Goal: Entertainment & Leisure: Consume media (video, audio)

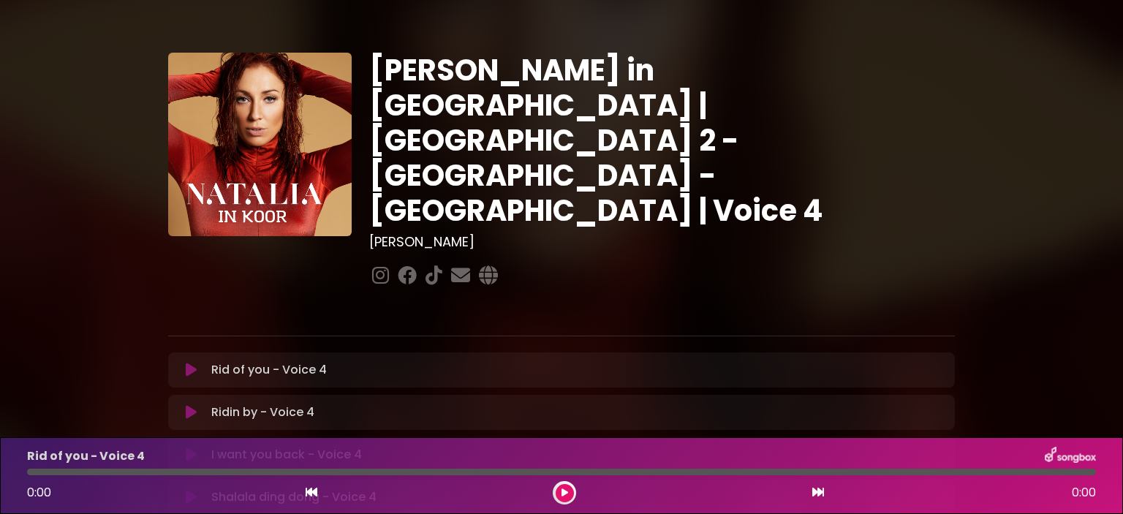
click at [185, 363] on button at bounding box center [191, 370] width 29 height 15
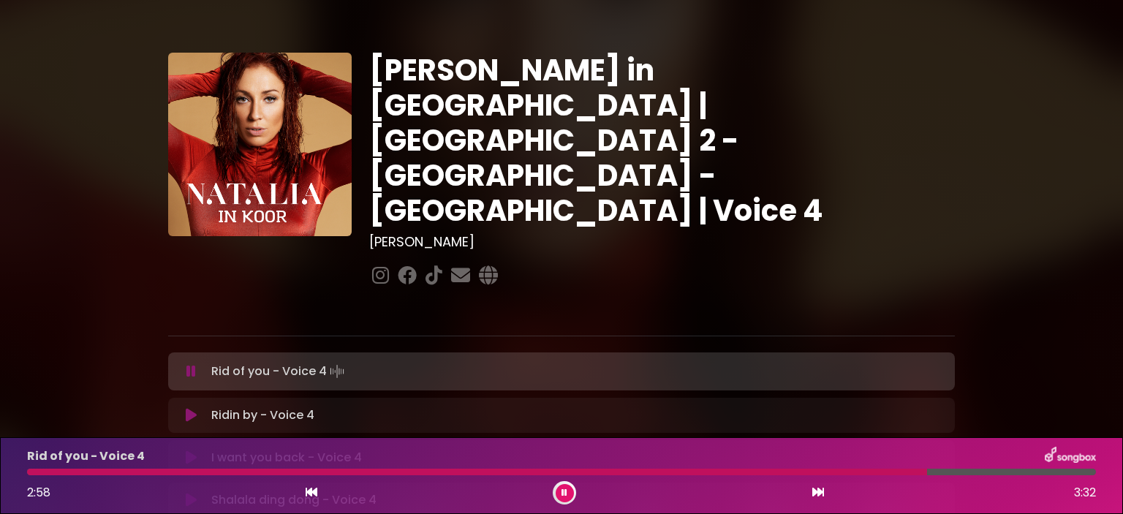
click at [193, 408] on icon at bounding box center [191, 415] width 11 height 15
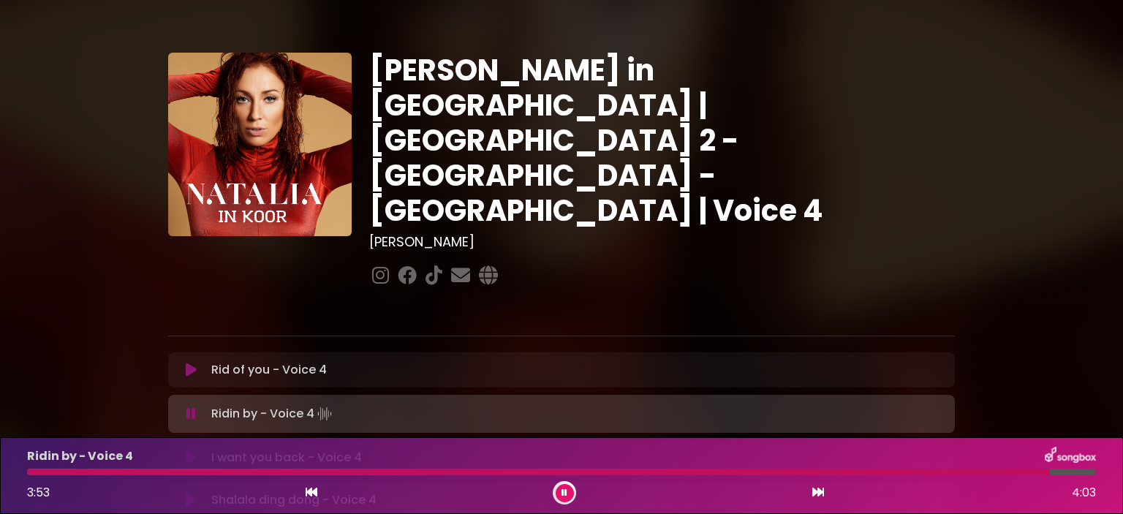
click at [195, 450] on icon at bounding box center [191, 457] width 11 height 15
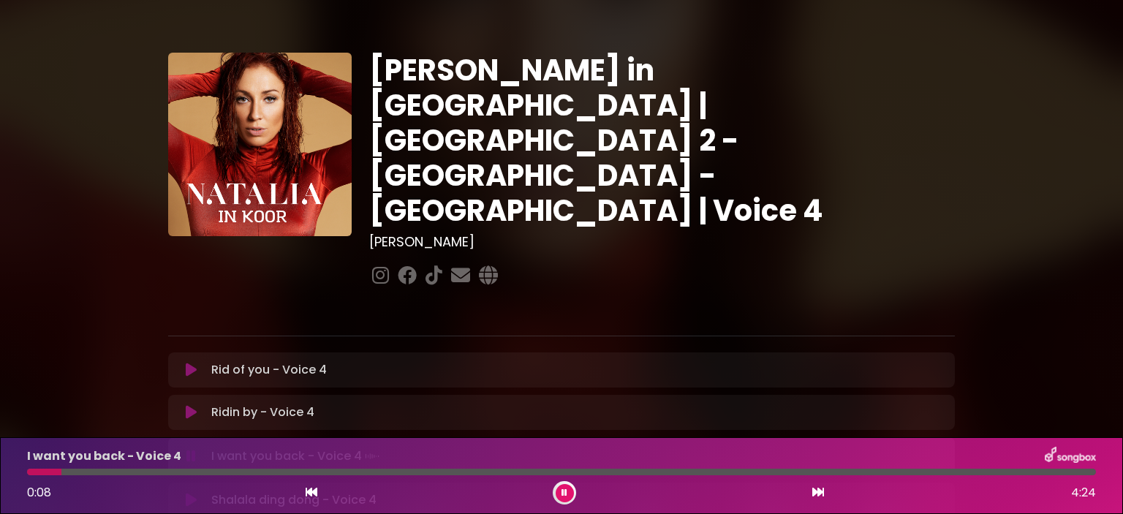
click at [132, 471] on div at bounding box center [561, 472] width 1069 height 7
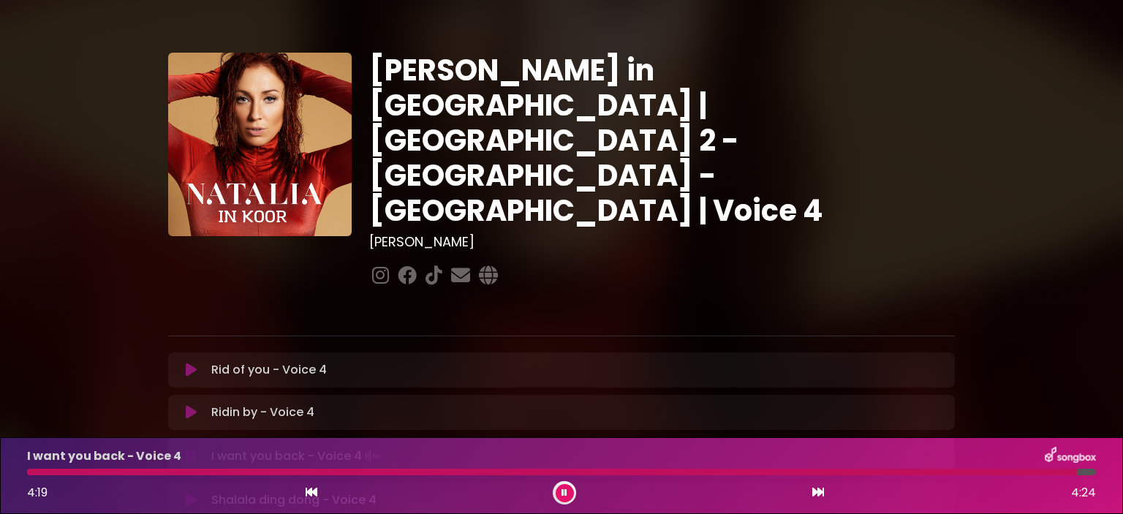
click at [190, 449] on icon at bounding box center [191, 456] width 10 height 15
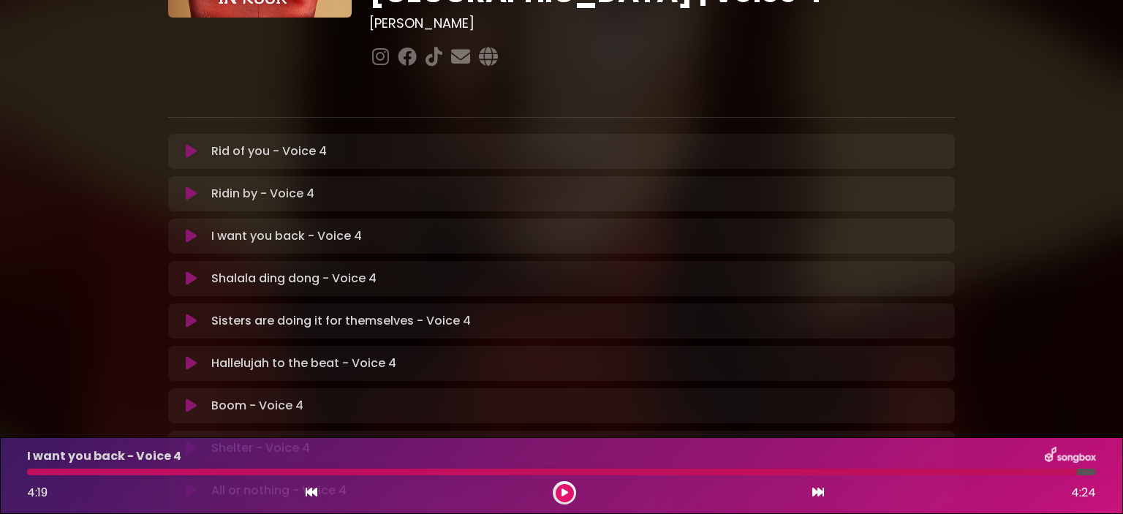
scroll to position [219, 0]
click at [187, 271] on icon at bounding box center [191, 278] width 11 height 15
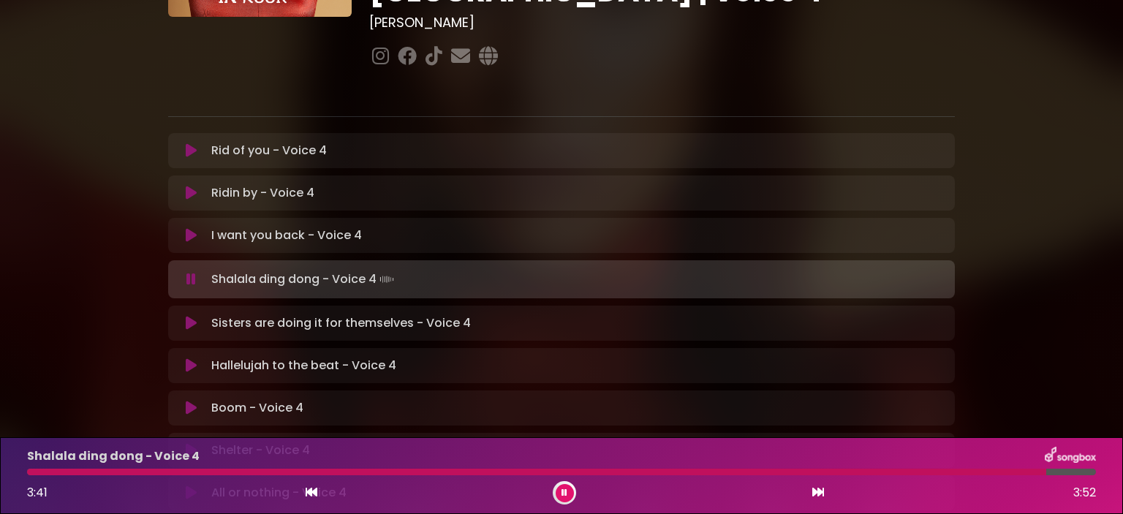
click at [189, 269] on div "Shalala ding dong - Voice 4 Loading Track..." at bounding box center [561, 279] width 769 height 20
click at [192, 272] on icon at bounding box center [191, 279] width 10 height 15
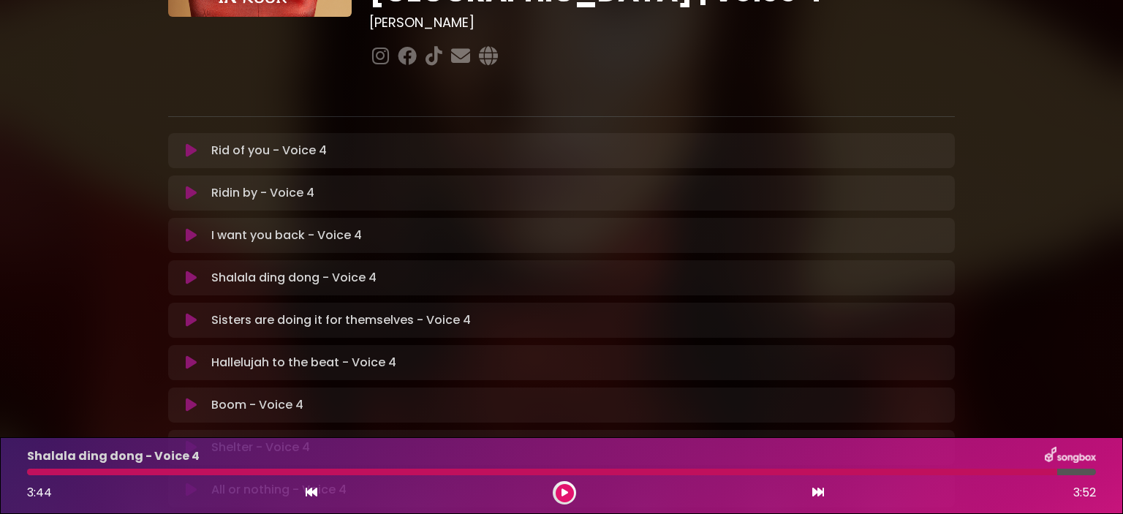
click at [191, 313] on icon at bounding box center [191, 320] width 11 height 15
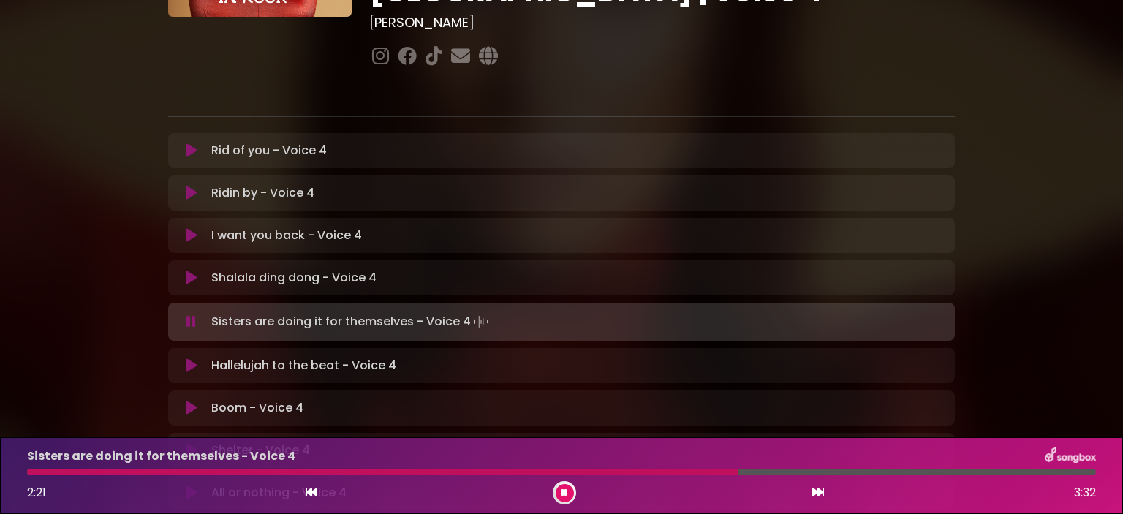
click at [182, 314] on button at bounding box center [191, 321] width 29 height 15
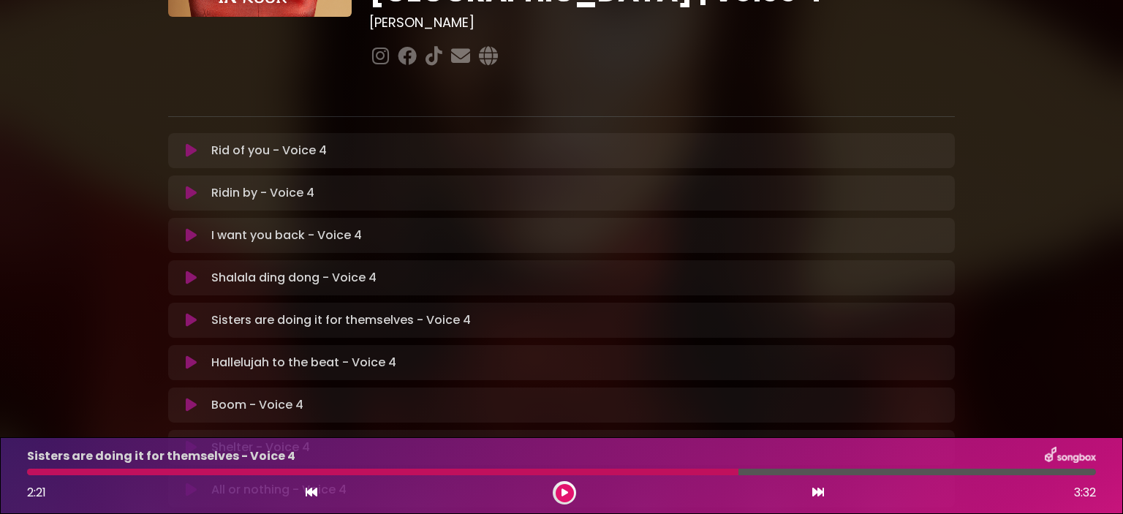
click at [182, 313] on button at bounding box center [191, 320] width 29 height 15
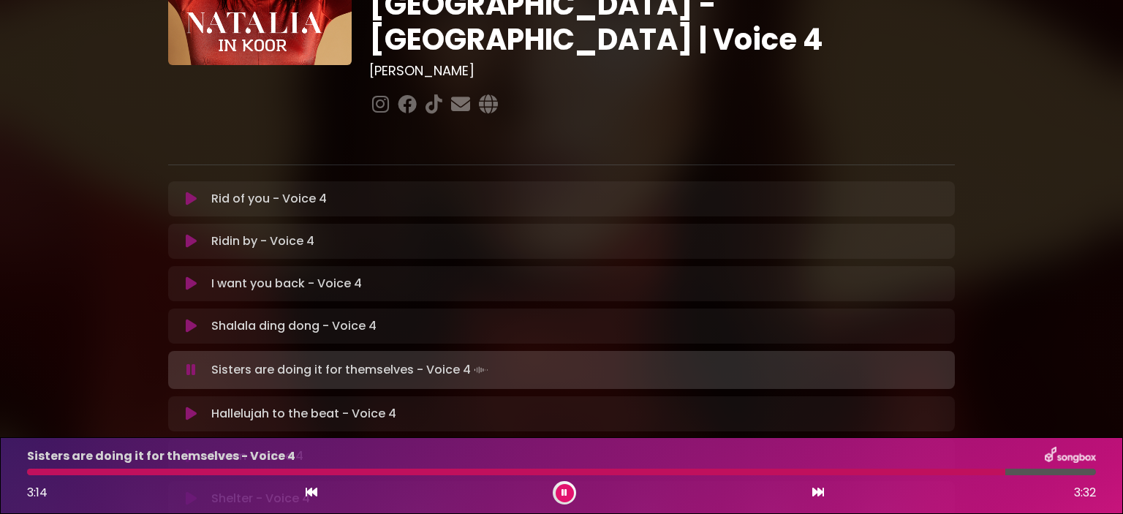
scroll to position [146, 0]
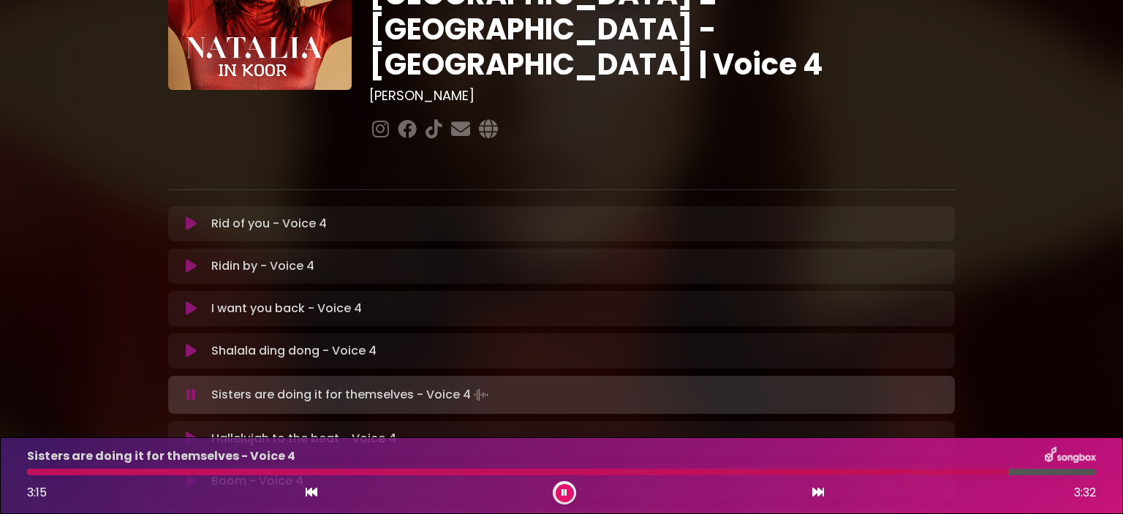
click at [192, 388] on icon at bounding box center [191, 395] width 10 height 15
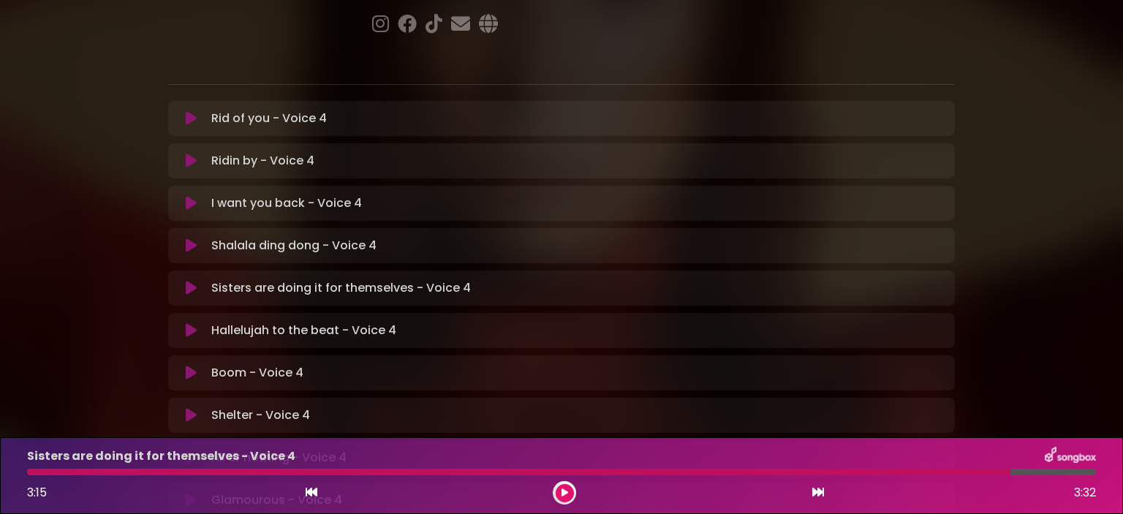
scroll to position [292, 0]
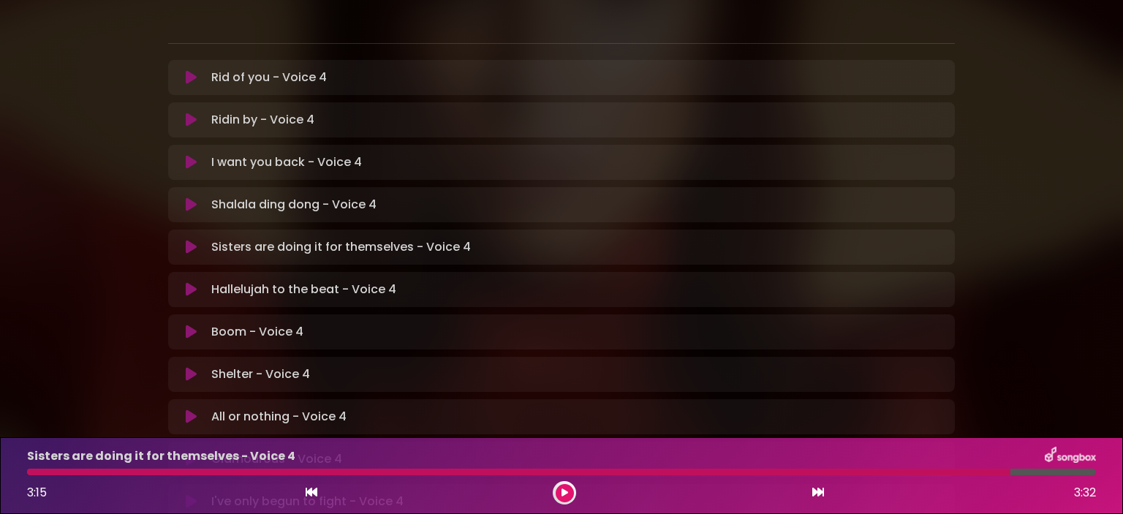
click at [189, 240] on icon at bounding box center [191, 247] width 11 height 15
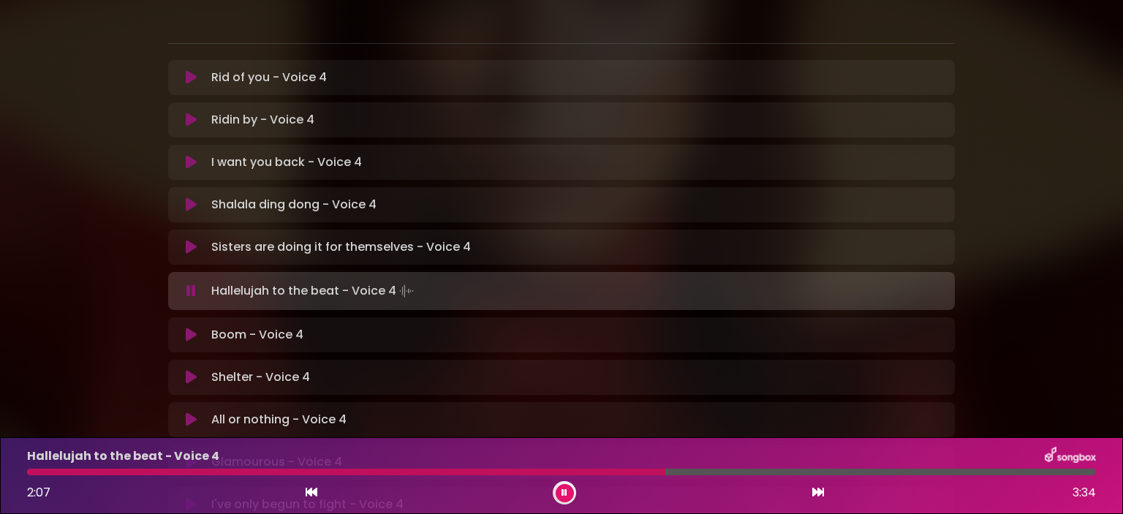
click at [537, 470] on div at bounding box center [346, 472] width 638 height 7
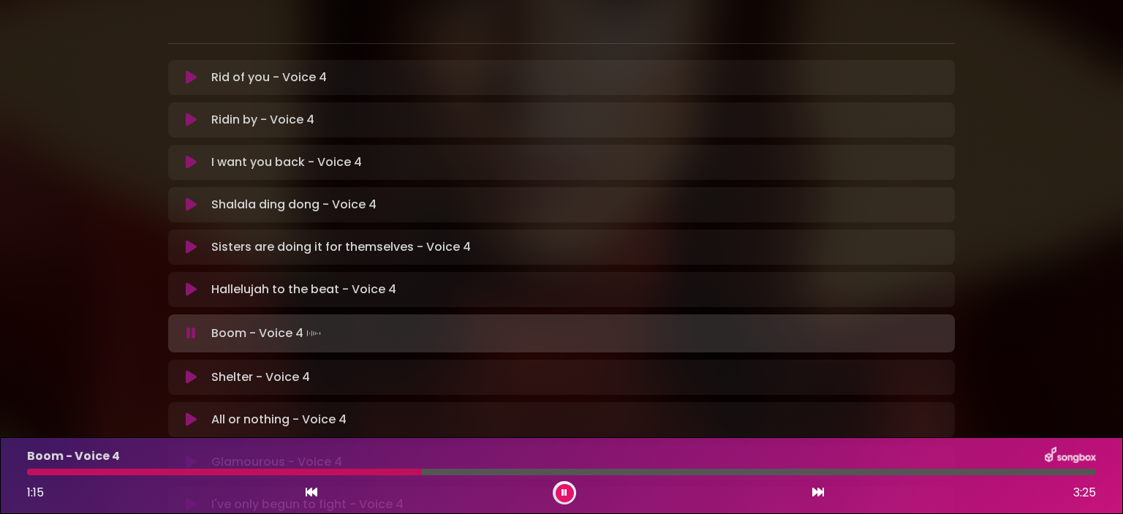
click at [377, 470] on div at bounding box center [561, 472] width 1069 height 7
click at [372, 471] on div at bounding box center [210, 472] width 366 height 7
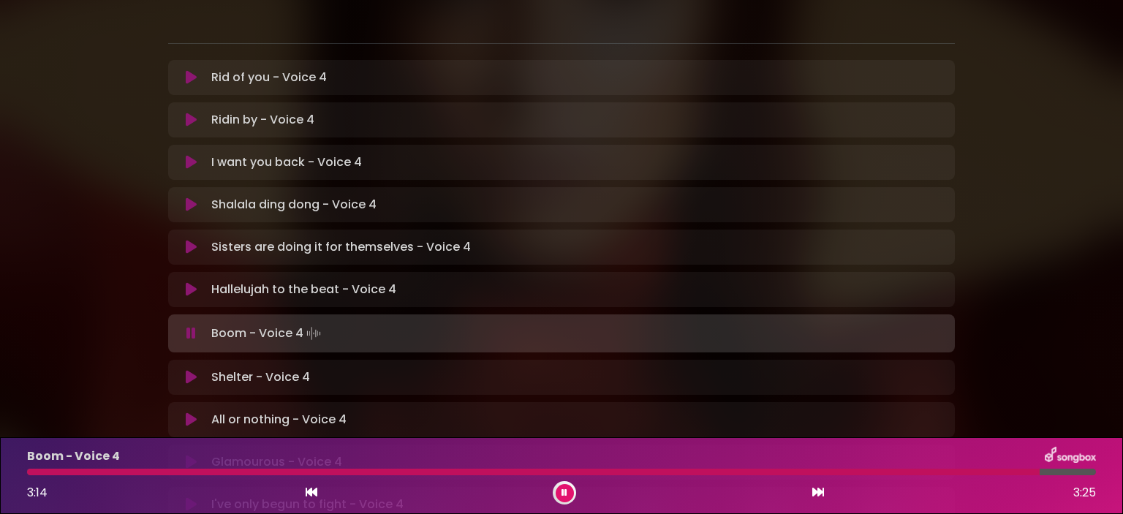
click at [184, 370] on button at bounding box center [191, 377] width 29 height 15
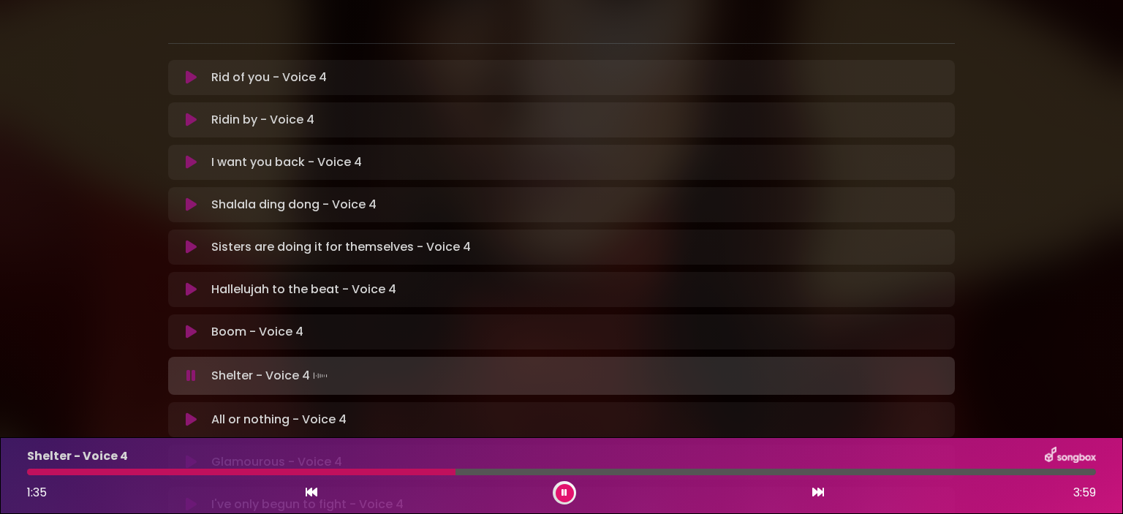
click at [404, 470] on div at bounding box center [561, 472] width 1069 height 7
click at [385, 469] on div at bounding box center [225, 472] width 396 height 7
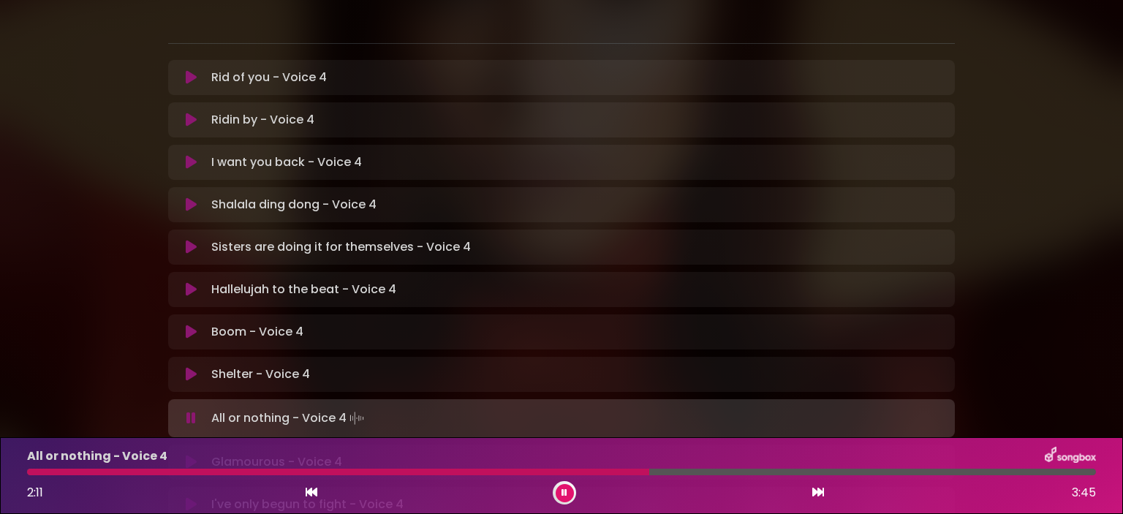
click at [186, 411] on icon at bounding box center [191, 418] width 10 height 15
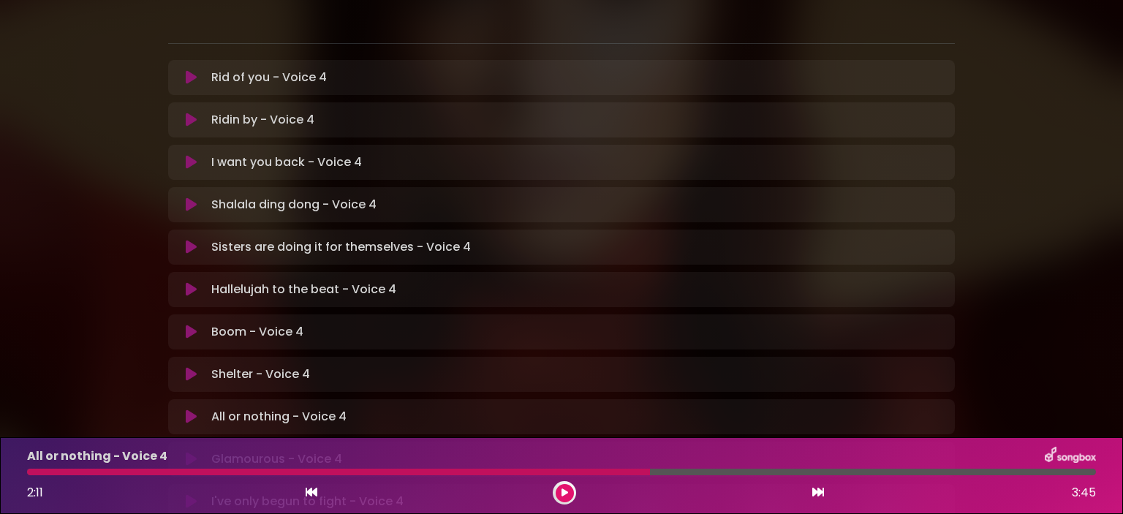
click at [635, 473] on div at bounding box center [338, 472] width 623 height 7
click at [567, 488] on button at bounding box center [565, 493] width 18 height 18
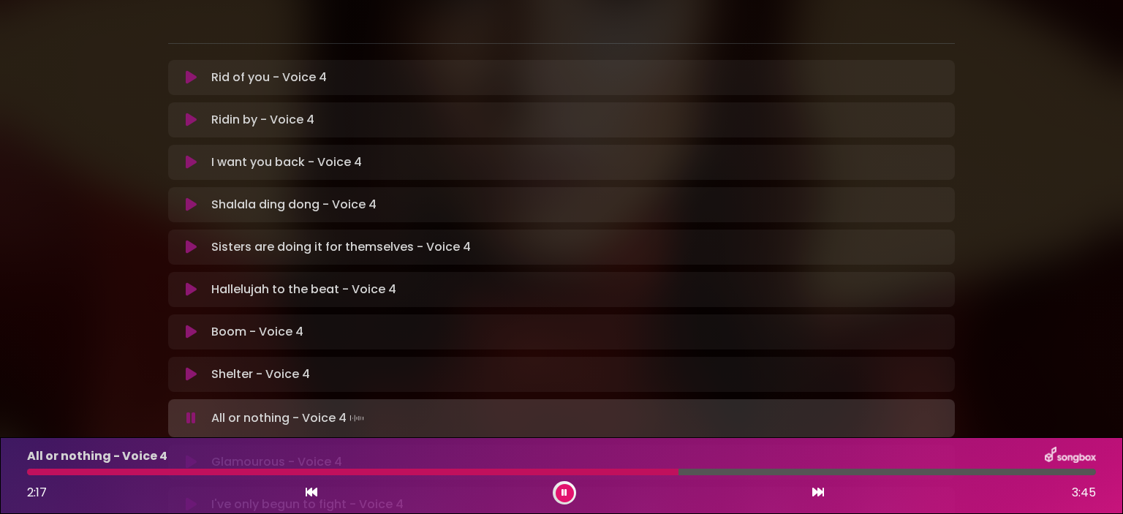
click at [567, 488] on button at bounding box center [565, 493] width 18 height 18
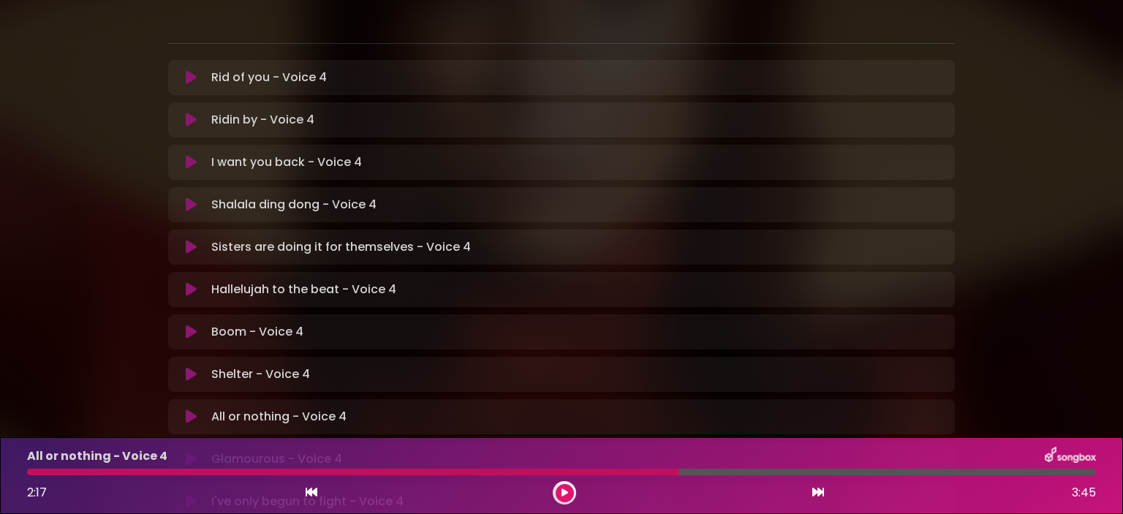
click at [567, 491] on button at bounding box center [565, 493] width 18 height 18
click at [346, 473] on div at bounding box center [561, 472] width 1069 height 7
click at [346, 473] on div at bounding box center [209, 472] width 365 height 7
click at [338, 471] on div at bounding box center [212, 472] width 371 height 7
click at [338, 470] on div at bounding box center [561, 472] width 1069 height 7
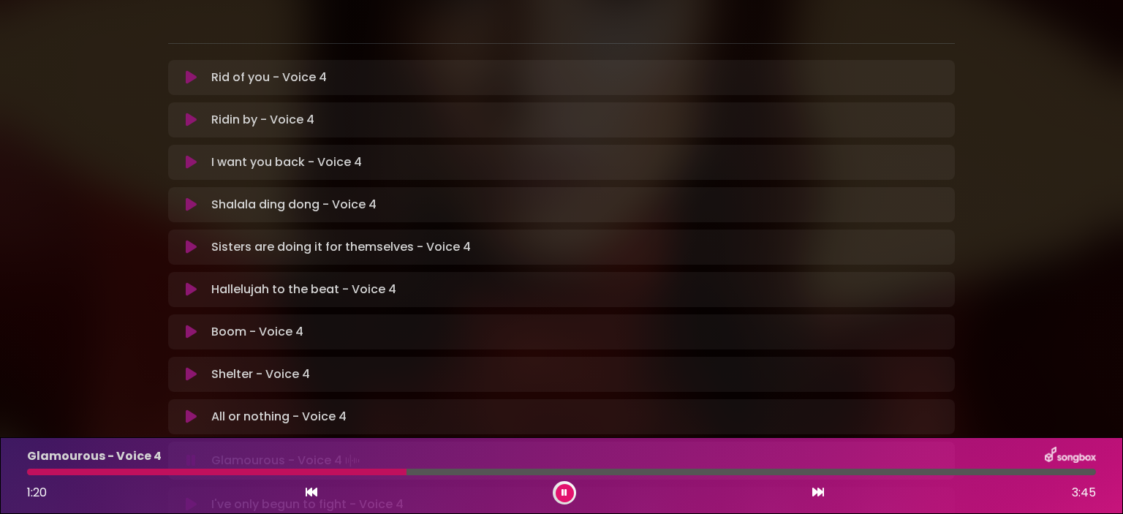
click at [338, 470] on div at bounding box center [217, 472] width 380 height 7
click at [338, 472] on div at bounding box center [561, 472] width 1069 height 7
click at [338, 471] on div at bounding box center [218, 472] width 382 height 7
click at [338, 472] on div at bounding box center [561, 472] width 1069 height 7
click at [644, 472] on div at bounding box center [561, 472] width 1069 height 7
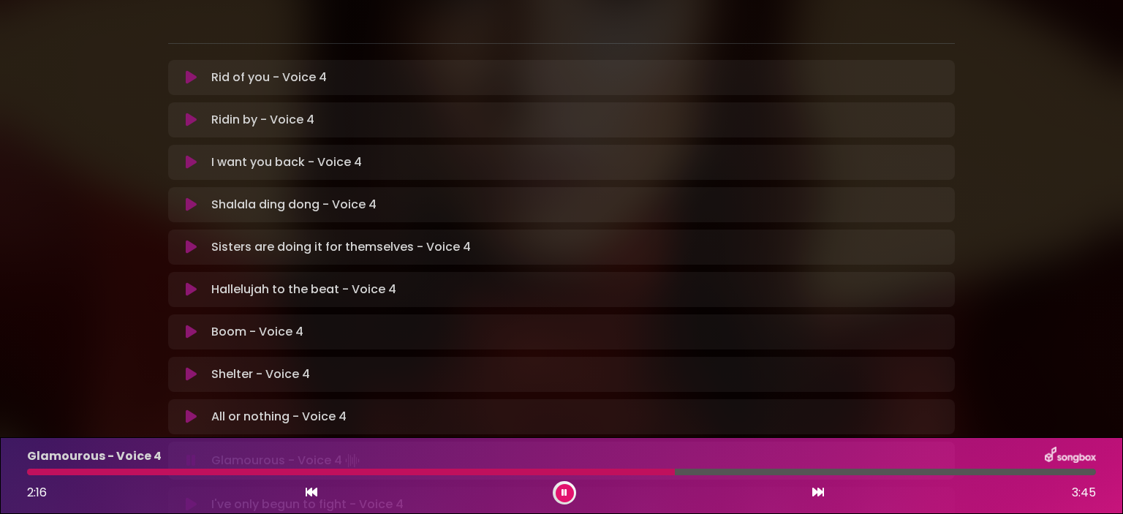
click at [643, 473] on div at bounding box center [351, 472] width 648 height 7
click at [643, 474] on div at bounding box center [561, 472] width 1069 height 7
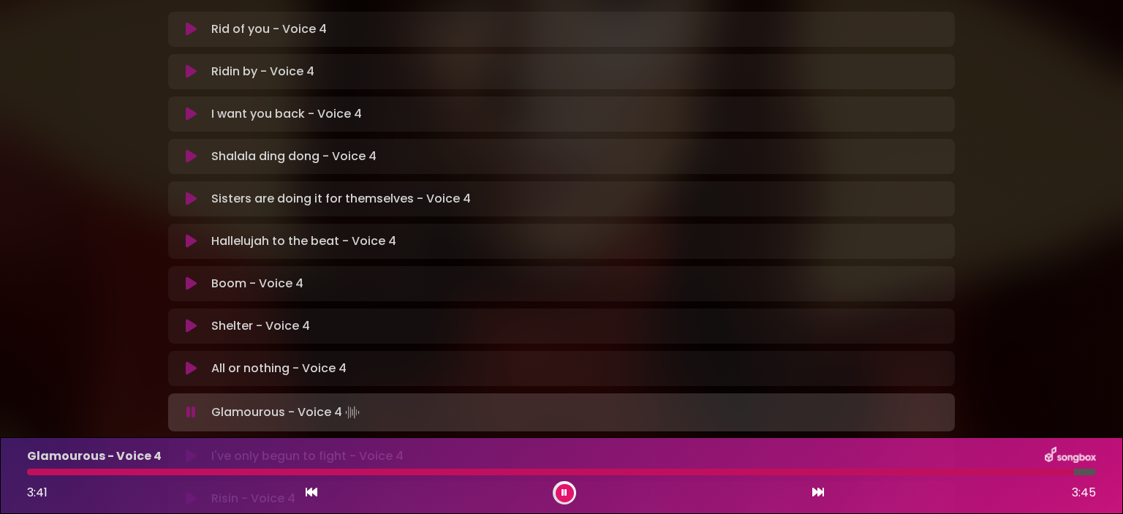
scroll to position [439, 0]
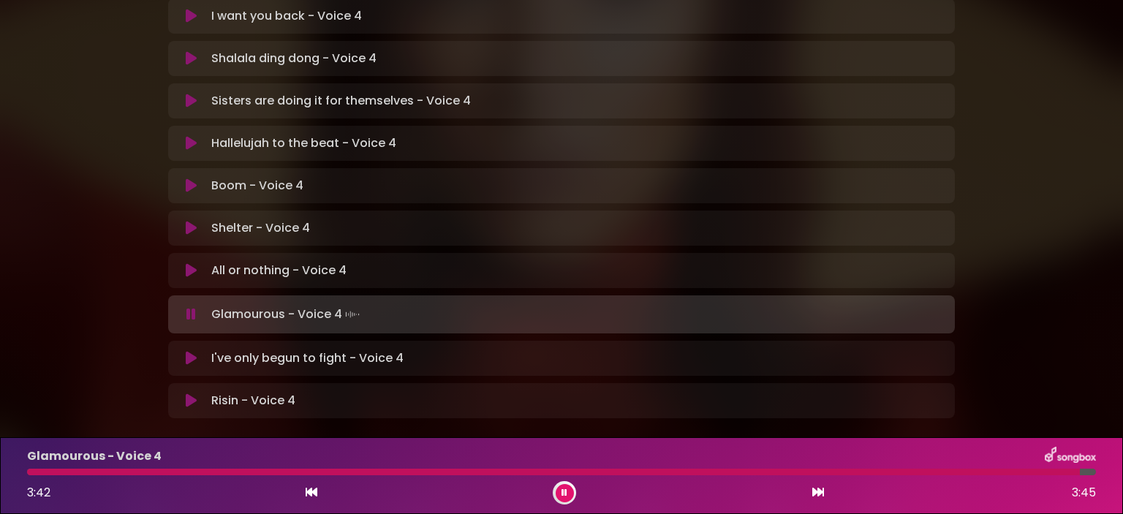
click at [189, 351] on icon at bounding box center [191, 358] width 11 height 15
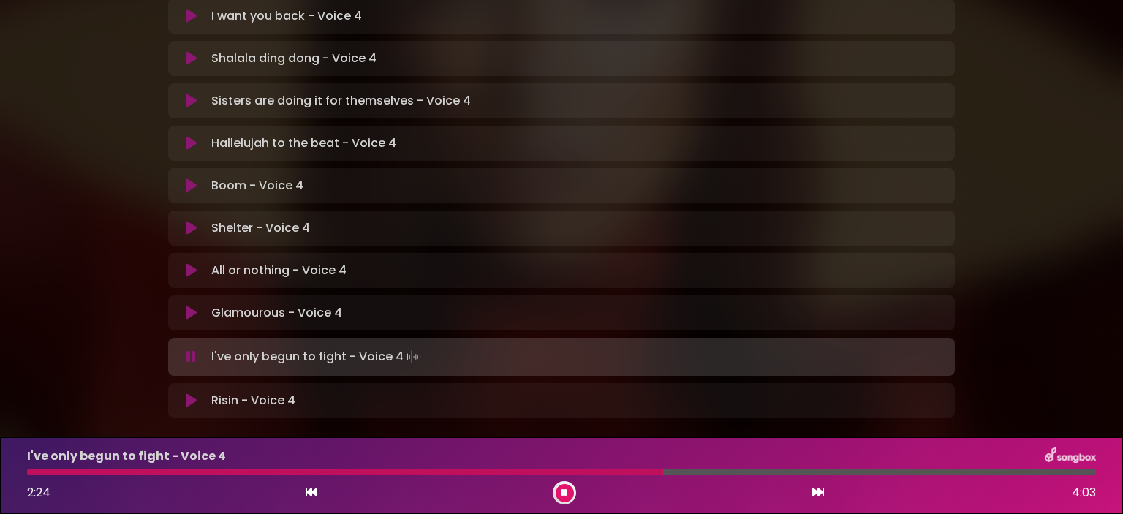
click at [614, 475] on div at bounding box center [345, 472] width 636 height 7
click at [614, 475] on div at bounding box center [339, 472] width 624 height 7
click at [602, 468] on div "I've only begun to fight - Voice 4 2:15 4:03" at bounding box center [561, 476] width 1087 height 58
click at [602, 470] on div at bounding box center [327, 472] width 600 height 7
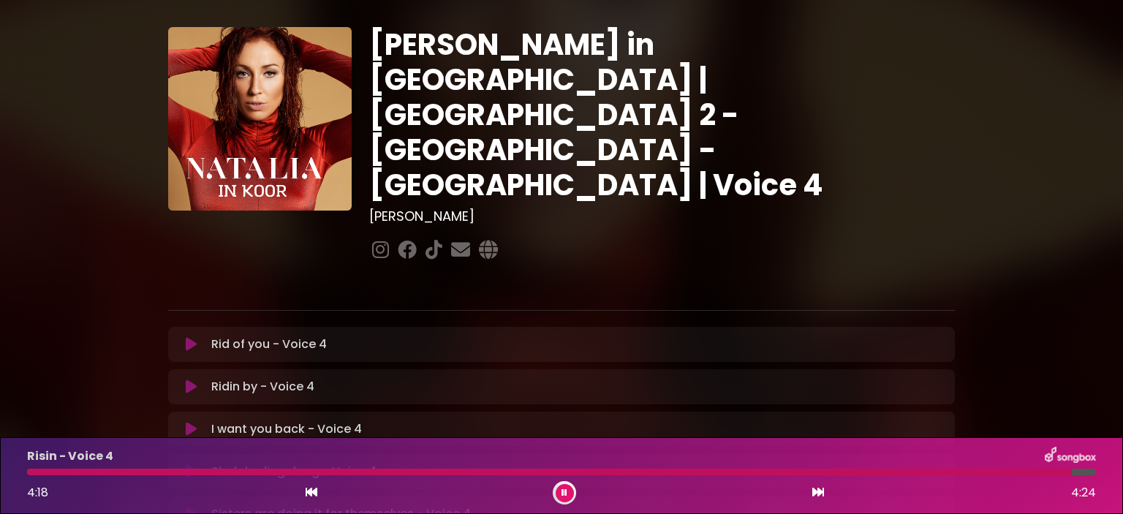
scroll to position [0, 0]
